Goal: Find specific page/section: Find specific page/section

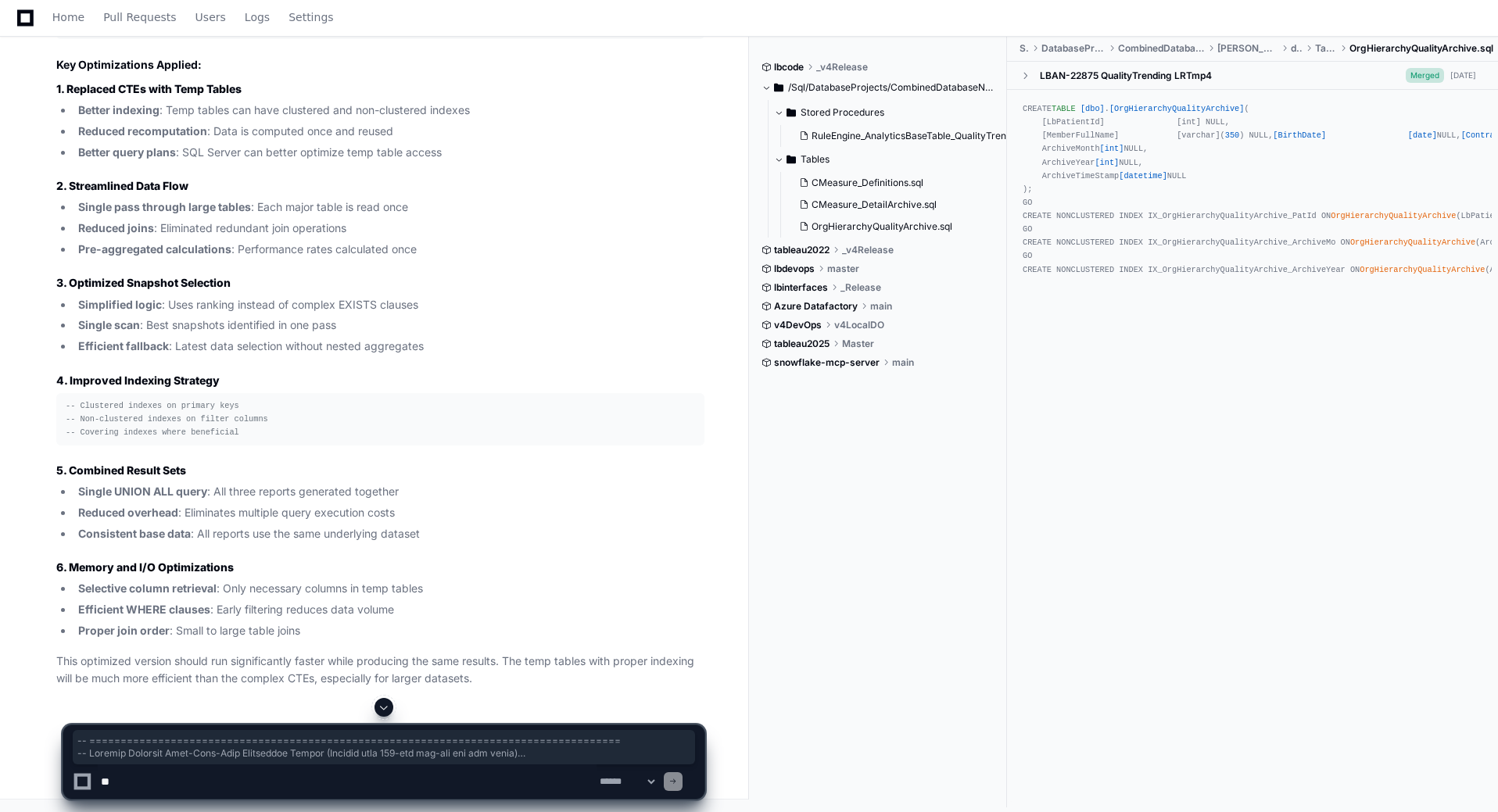
scroll to position [37442, 0]
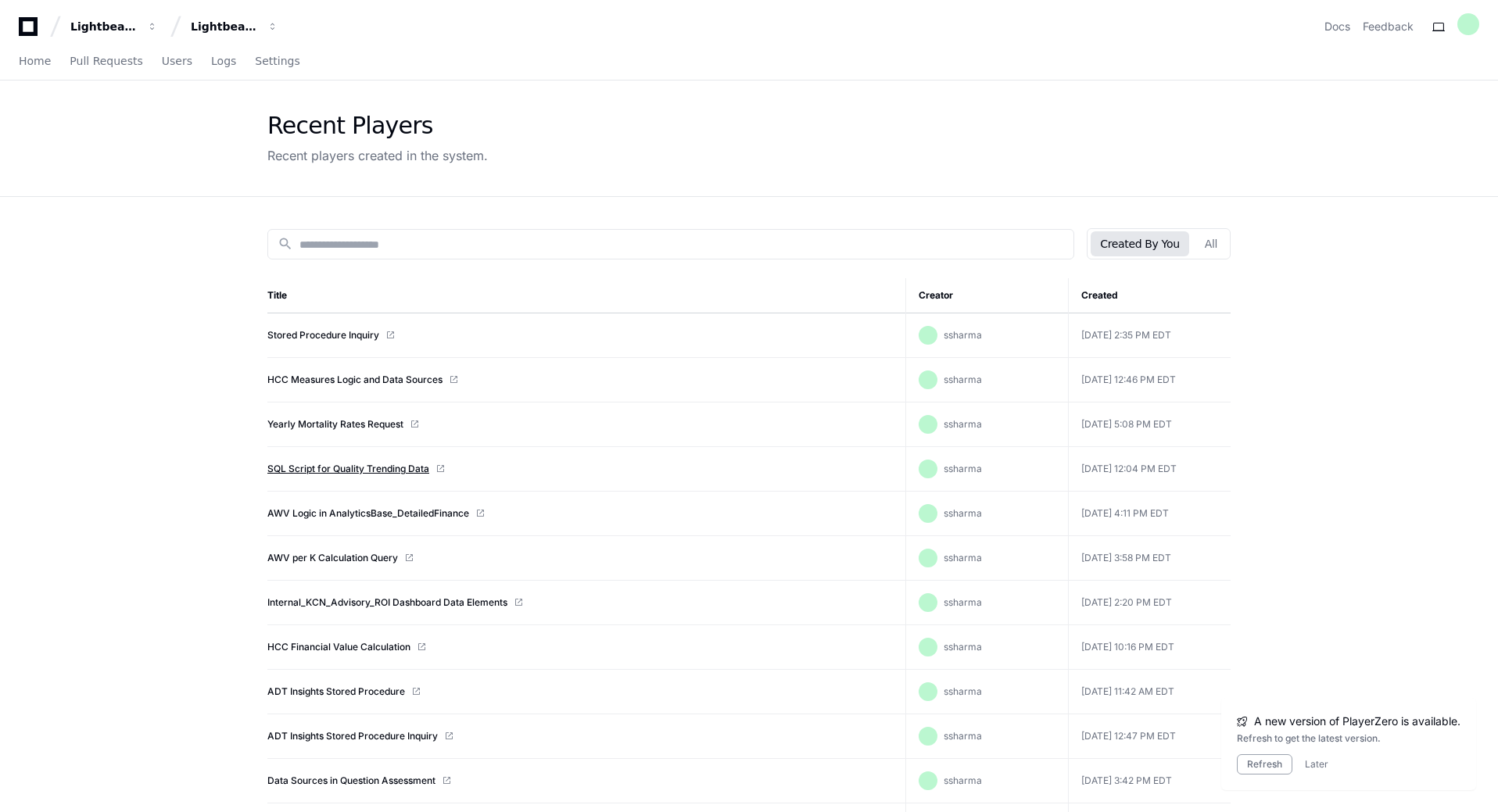
click at [359, 467] on link "SQL Script for Quality Trending Data" at bounding box center [348, 469] width 162 height 13
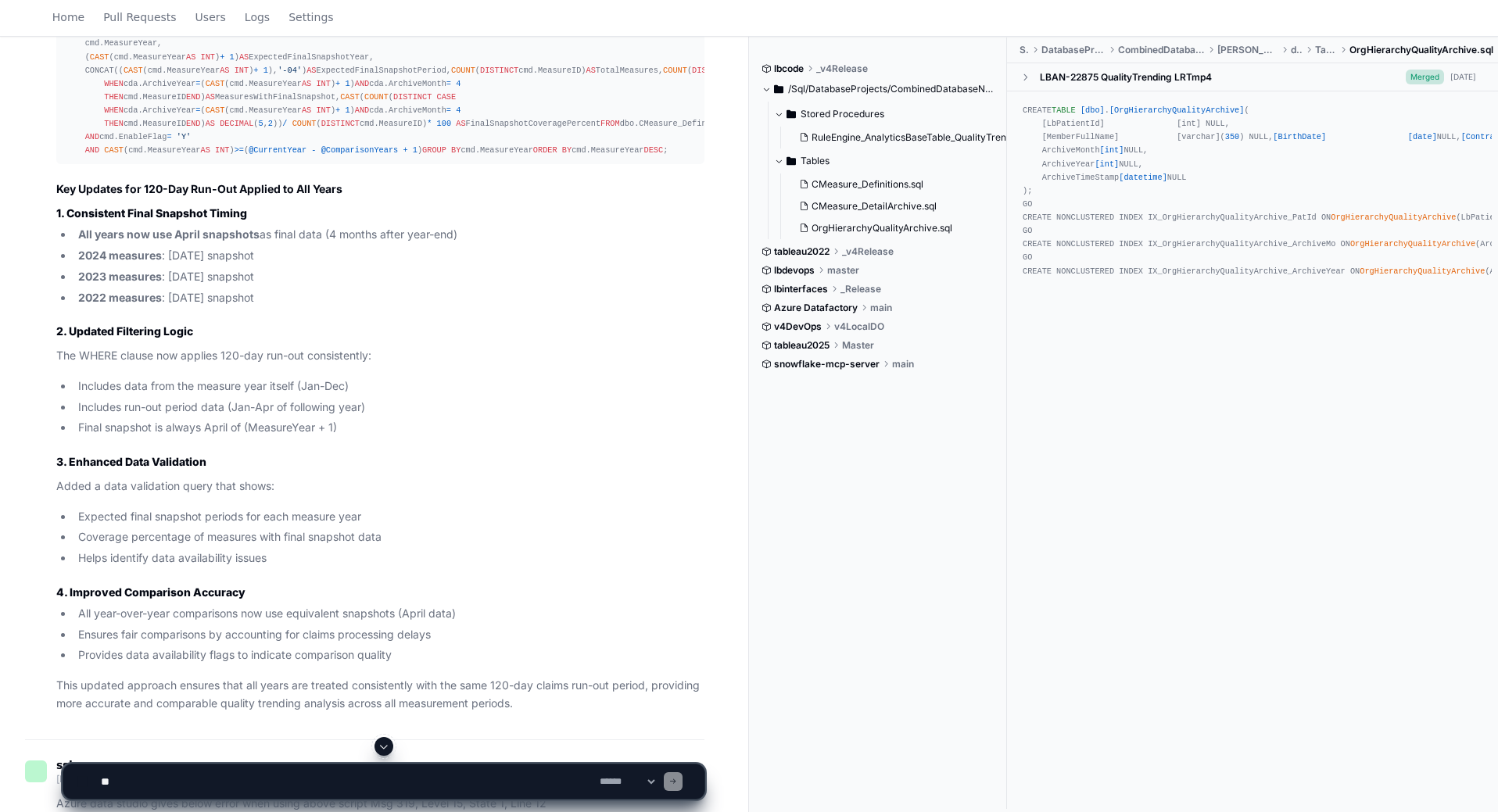
scroll to position [7191, 0]
